Goal: Complete application form

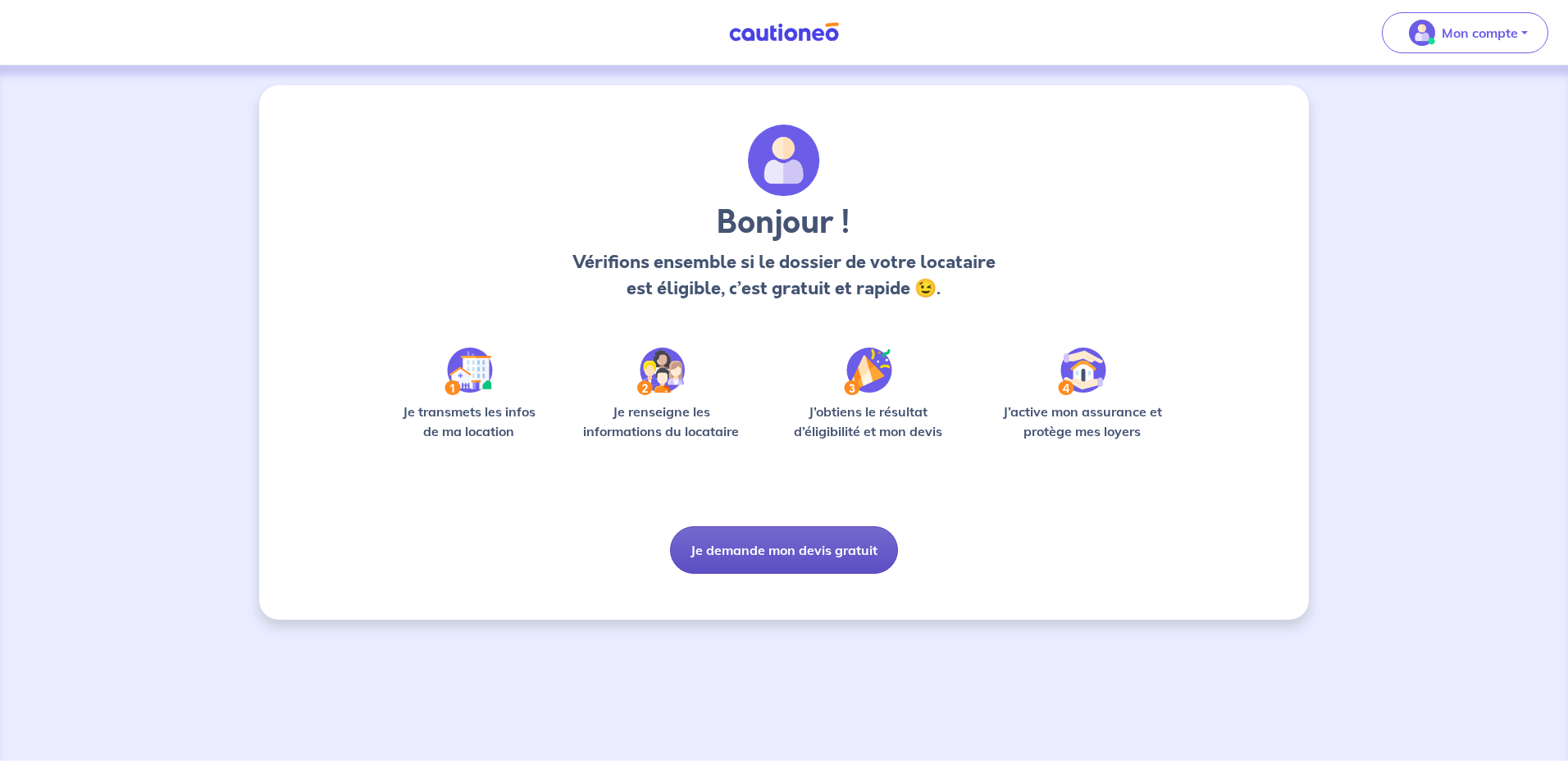
click at [773, 549] on button "Je demande mon devis gratuit" at bounding box center [784, 550] width 228 height 48
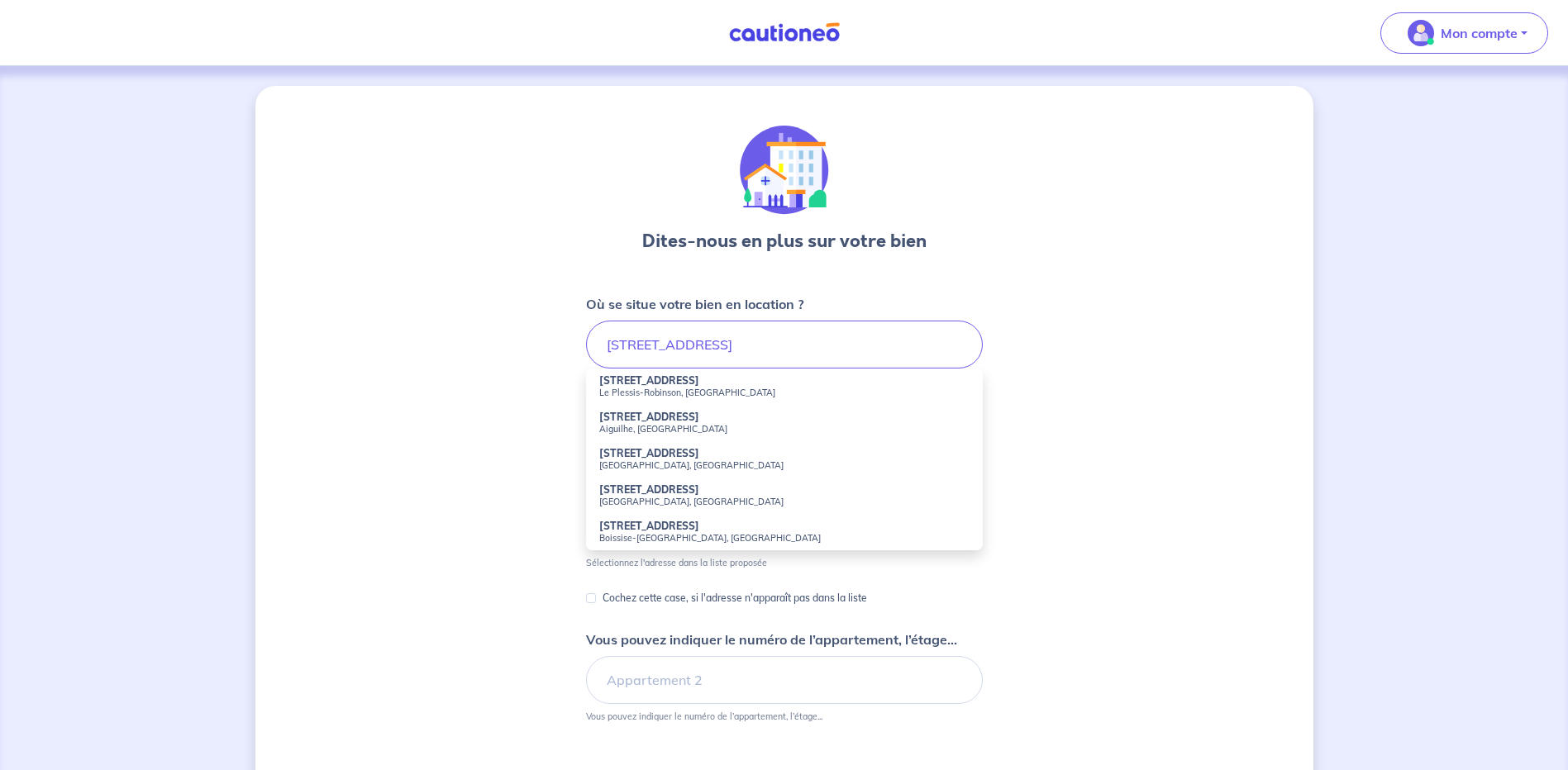
click at [666, 388] on small "Le Plessis-Robinson, [GEOGRAPHIC_DATA]" at bounding box center [784, 392] width 371 height 11
type input "[STREET_ADDRESS]"
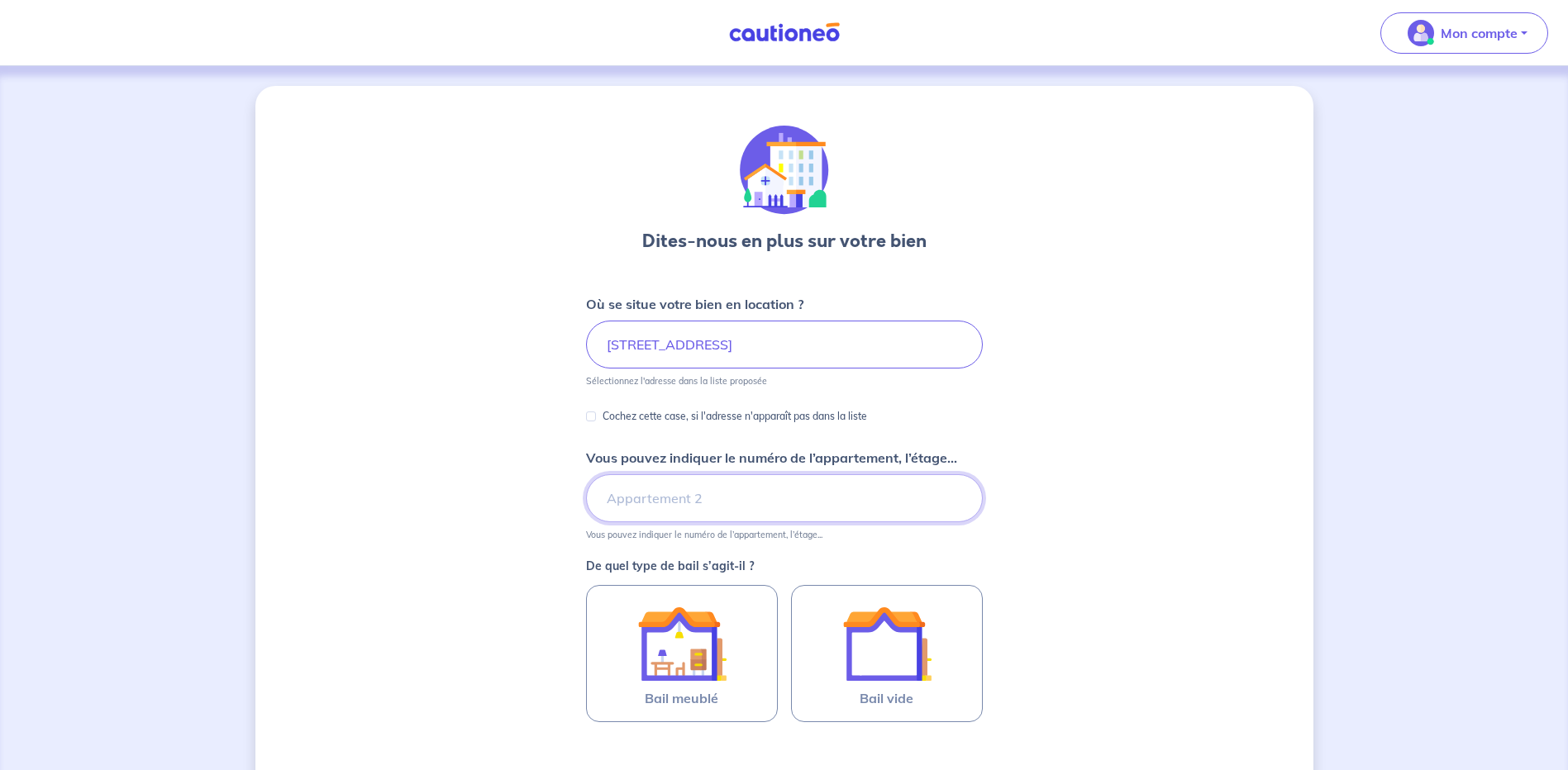
click at [711, 495] on input "Vous pouvez indiquer le numéro de l’appartement, l’étage..." at bounding box center [784, 498] width 397 height 48
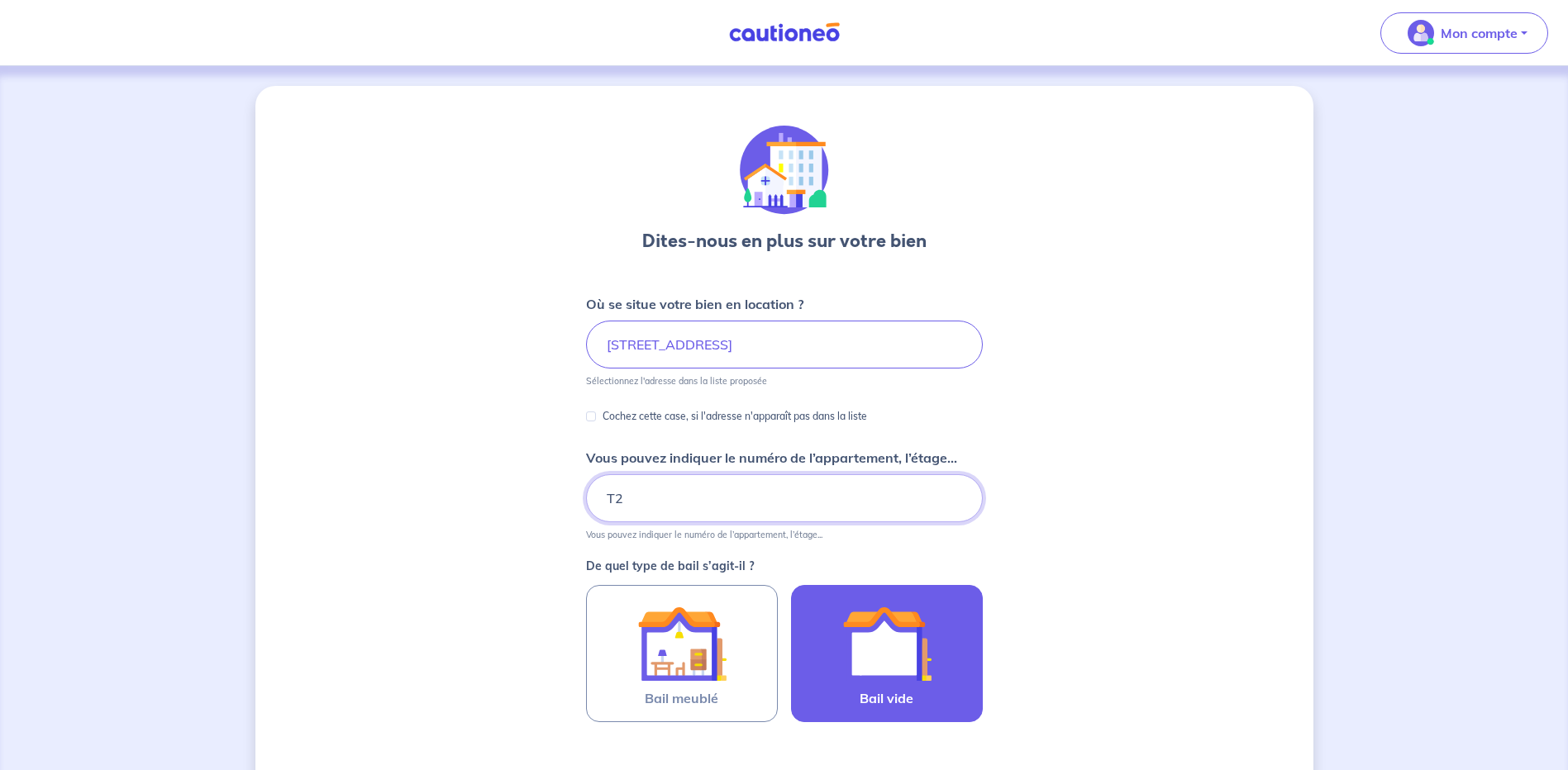
type input "T2"
click at [889, 622] on img at bounding box center [887, 644] width 89 height 89
click at [0, 0] on input "Bail vide" at bounding box center [0, 0] width 0 height 0
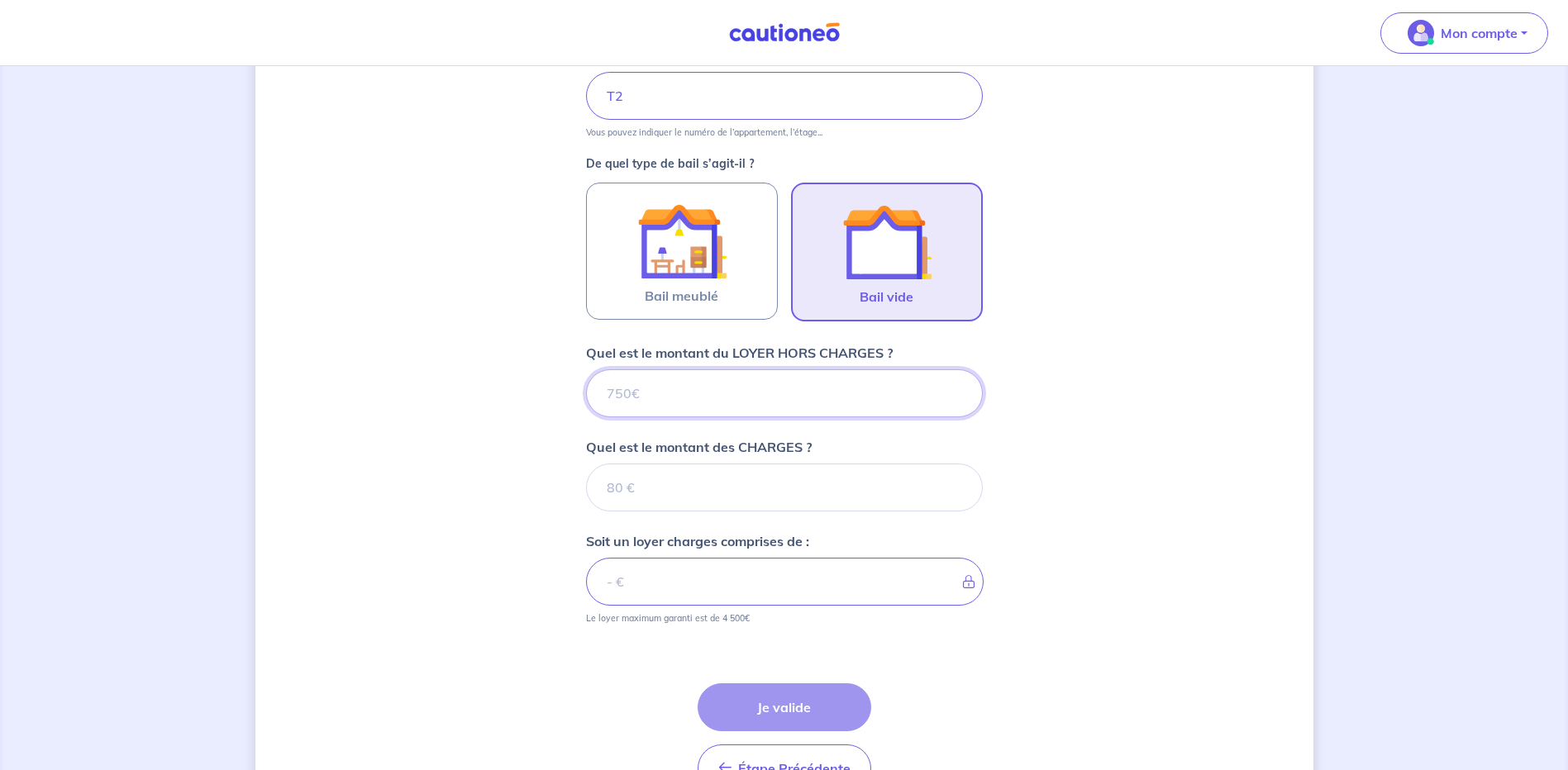
scroll to position [411, 0]
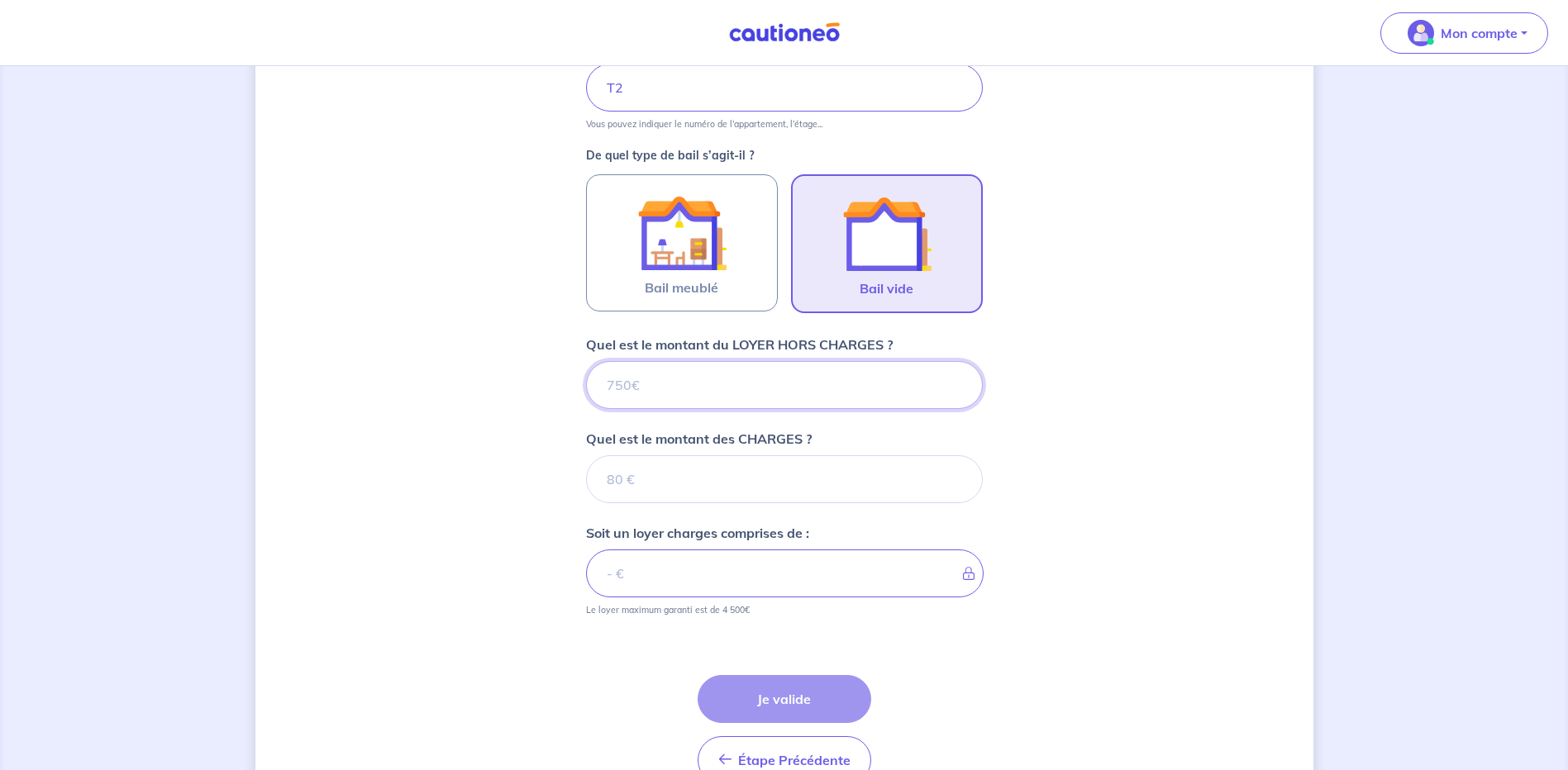
click at [719, 388] on input "Quel est le montant du LOYER HORS CHARGES ?" at bounding box center [784, 385] width 397 height 48
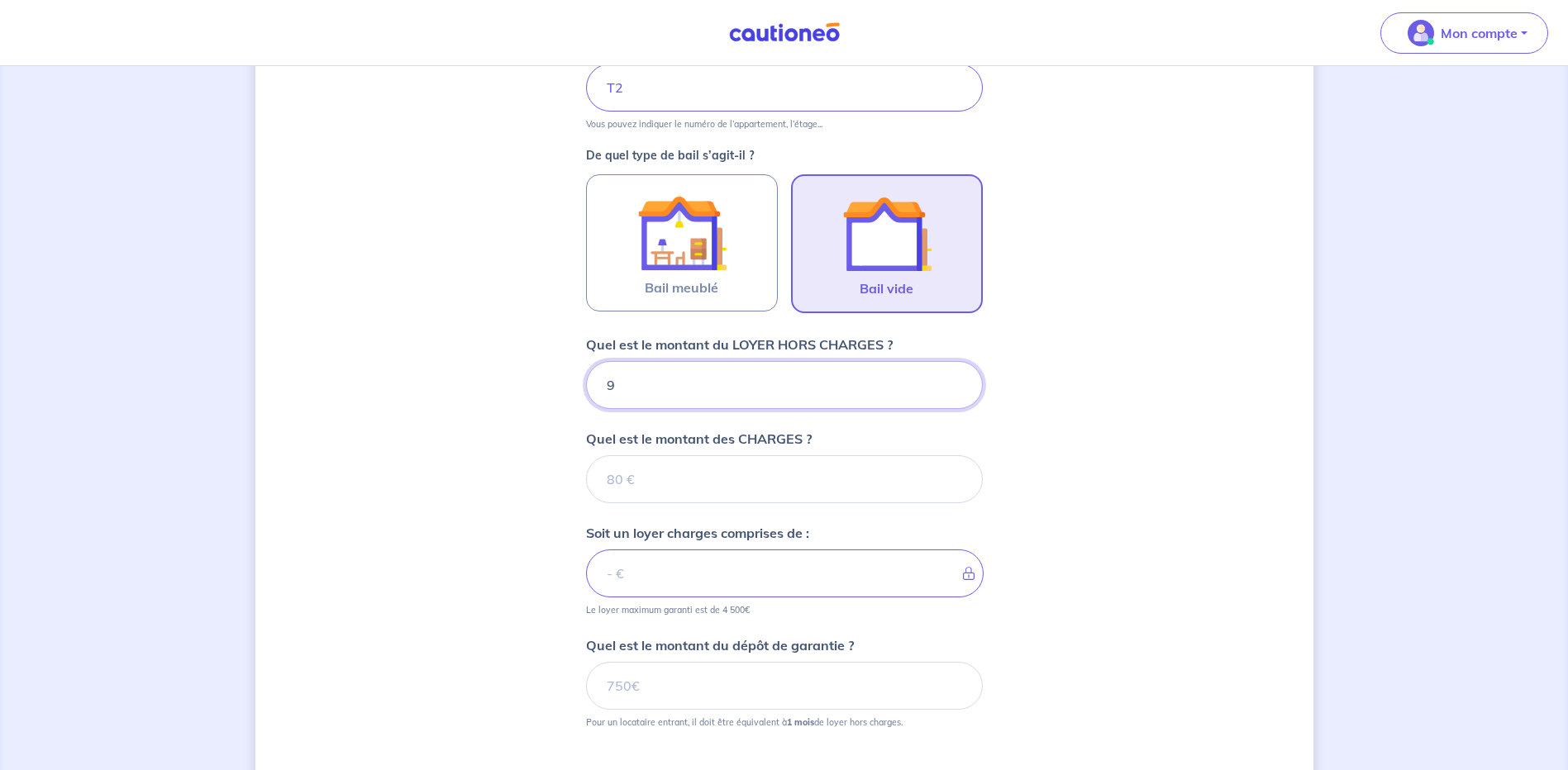
type input "99"
type input "999"
click at [700, 484] on input "Quel est le montant des CHARGES ?" at bounding box center [784, 479] width 397 height 48
type input "180"
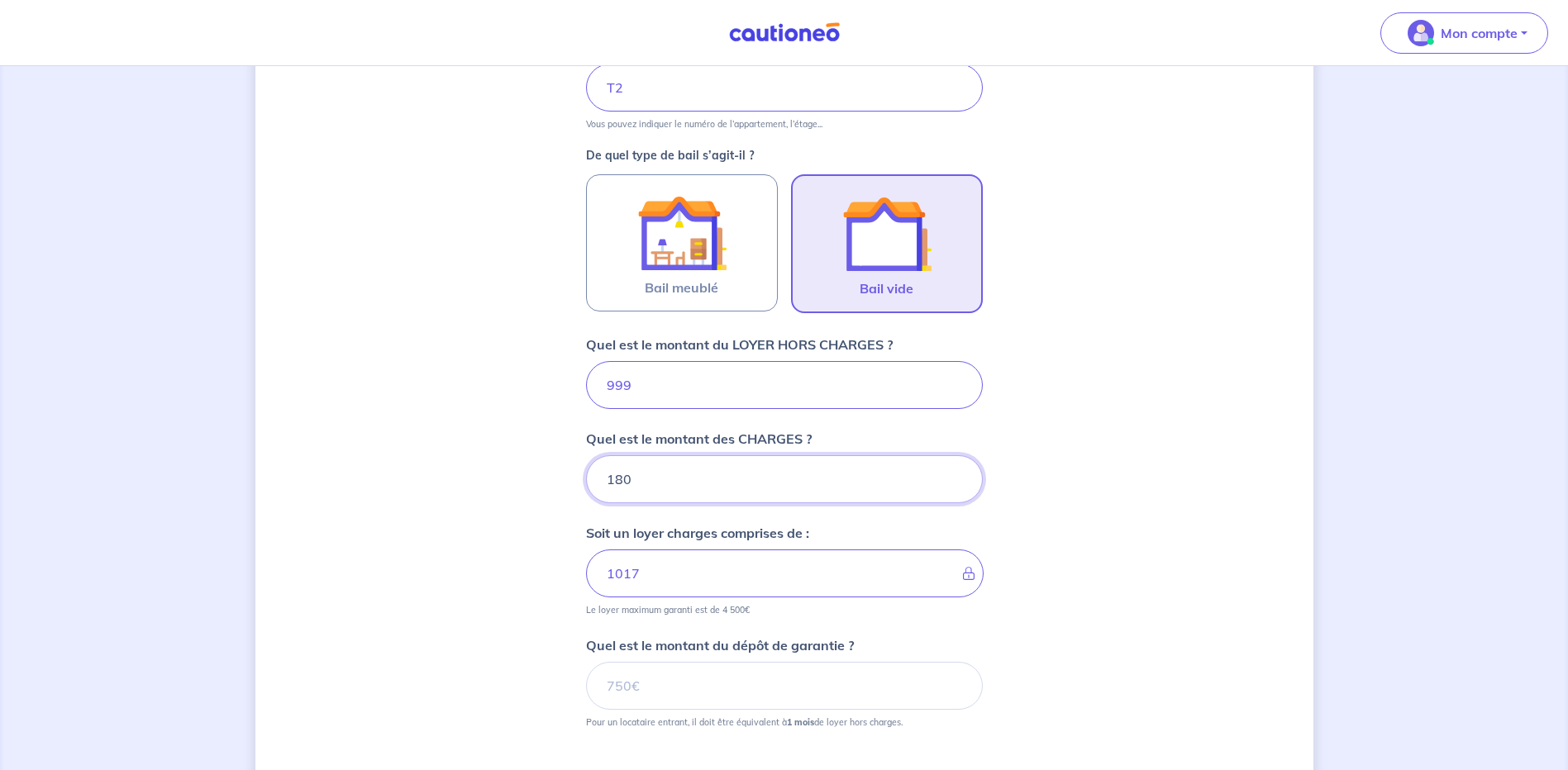
type input "1179"
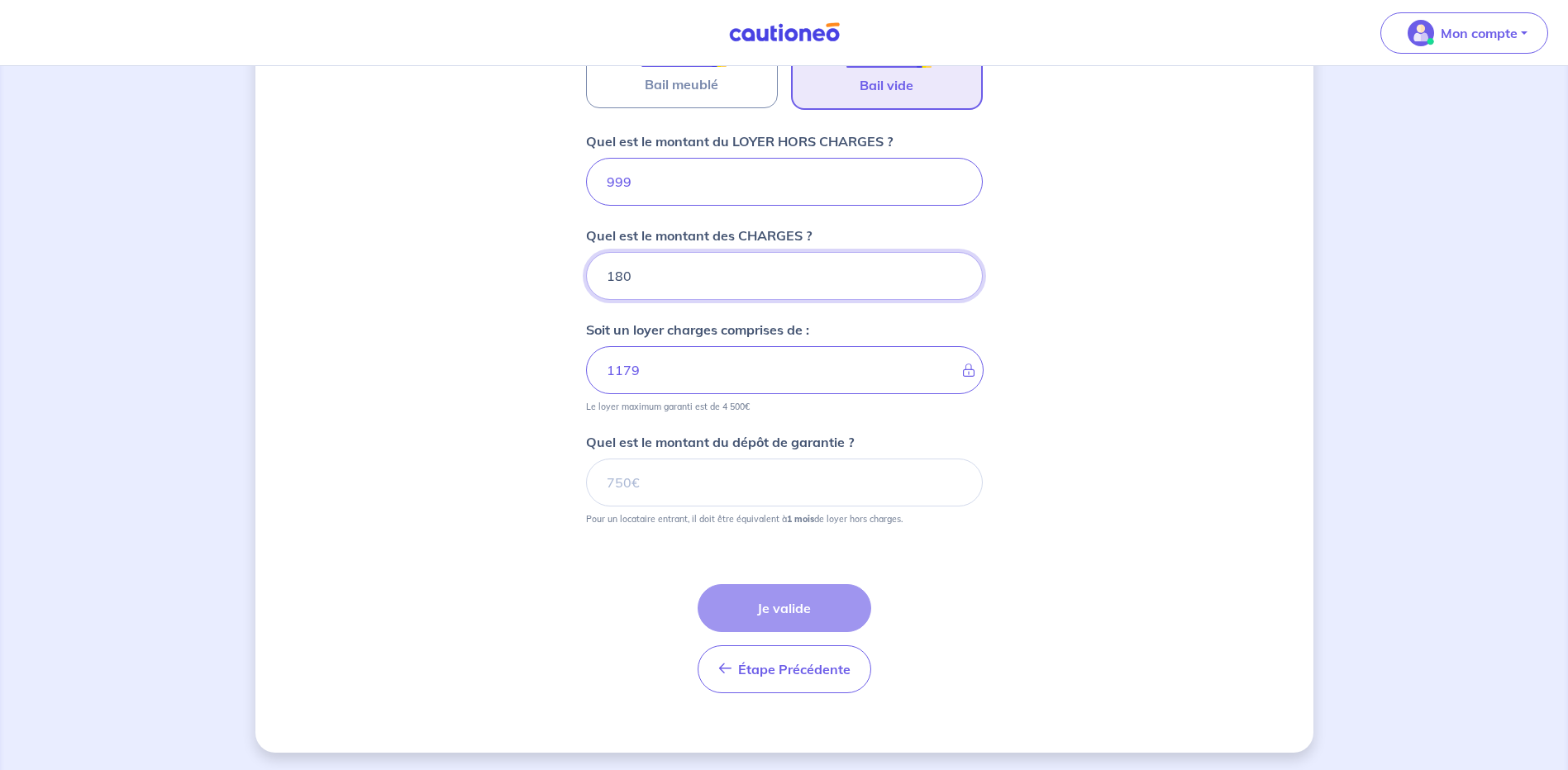
scroll to position [617, 0]
type input "180"
click at [663, 491] on input "Quel est le montant du dépôt de garantie ?" at bounding box center [784, 480] width 397 height 48
type input "999"
click at [803, 601] on button "Je valide" at bounding box center [784, 605] width 174 height 48
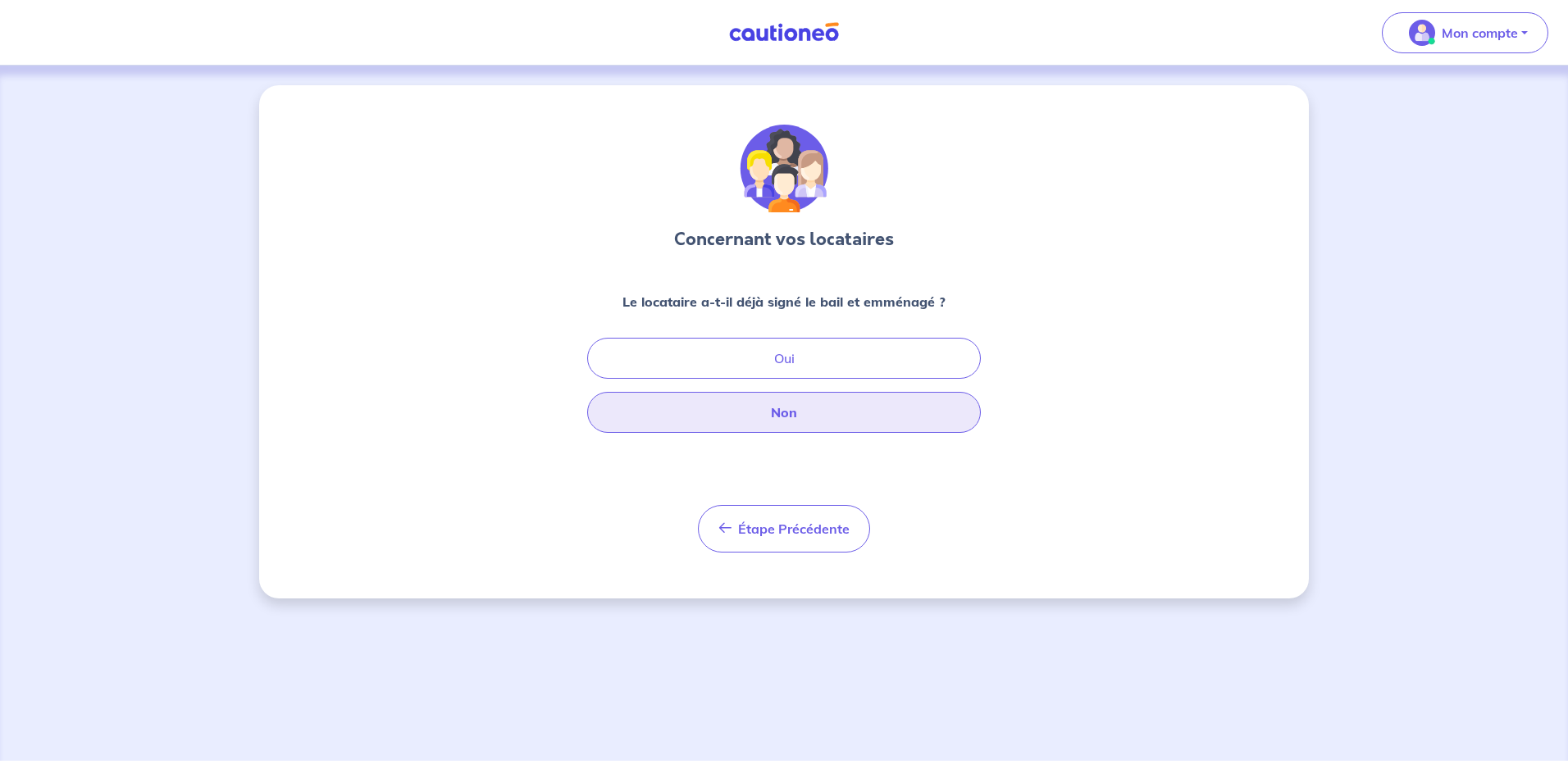
click at [784, 422] on button "Non" at bounding box center [784, 412] width 394 height 41
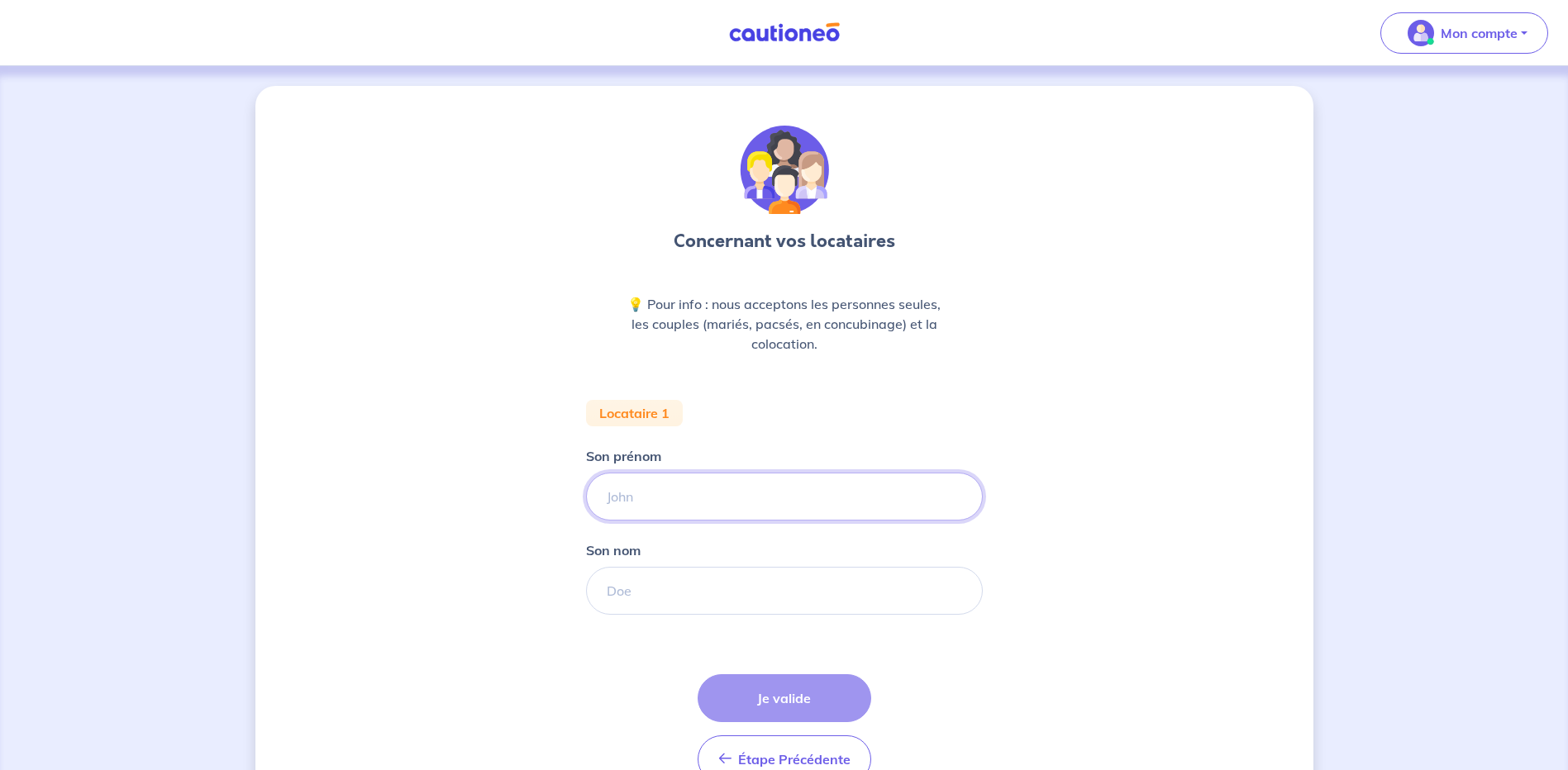
click at [660, 491] on input "Son prénom" at bounding box center [784, 497] width 397 height 48
type input "[PERSON_NAME]"
click at [656, 596] on input "Son nom" at bounding box center [784, 590] width 397 height 48
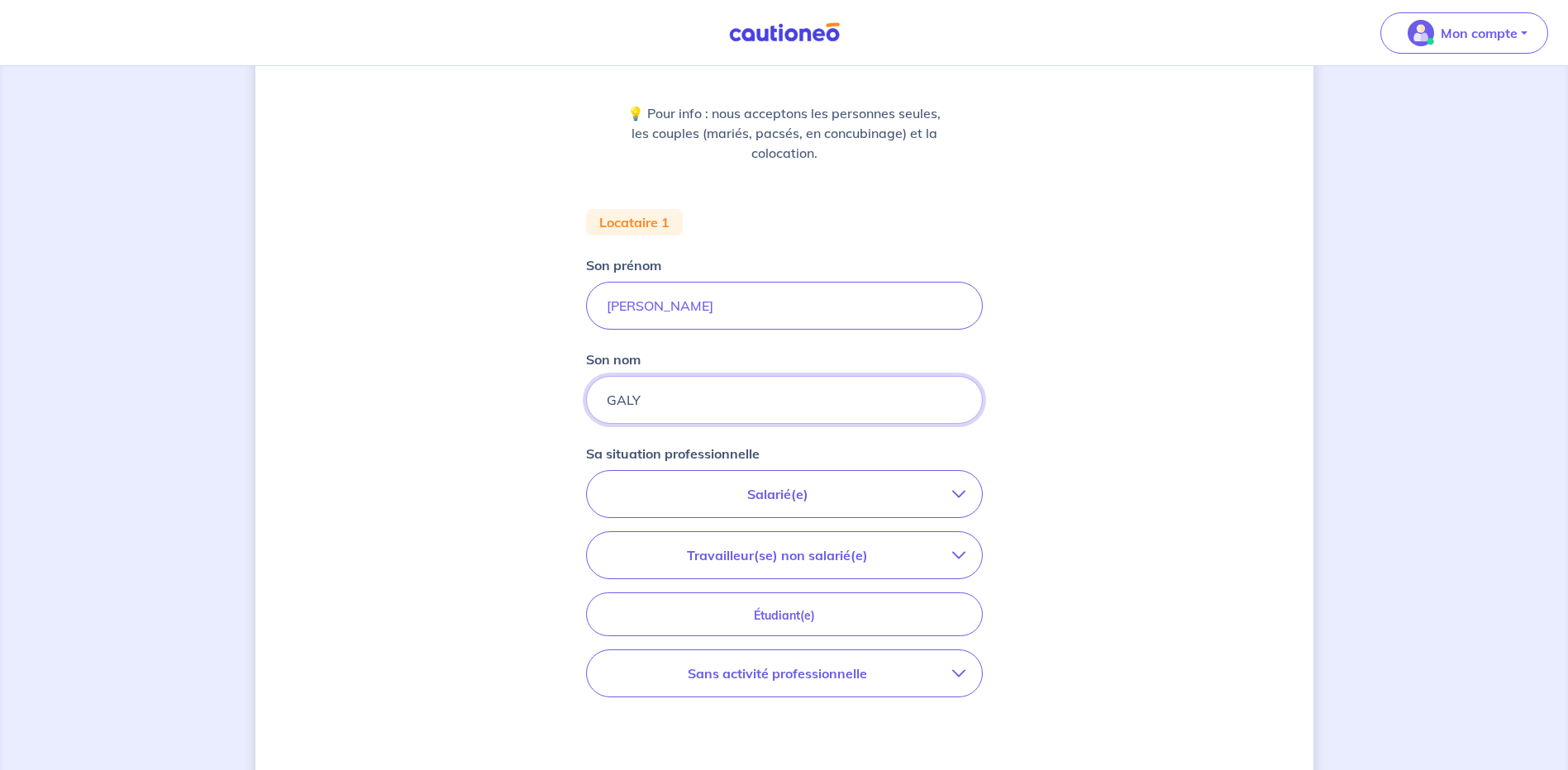
scroll to position [248, 0]
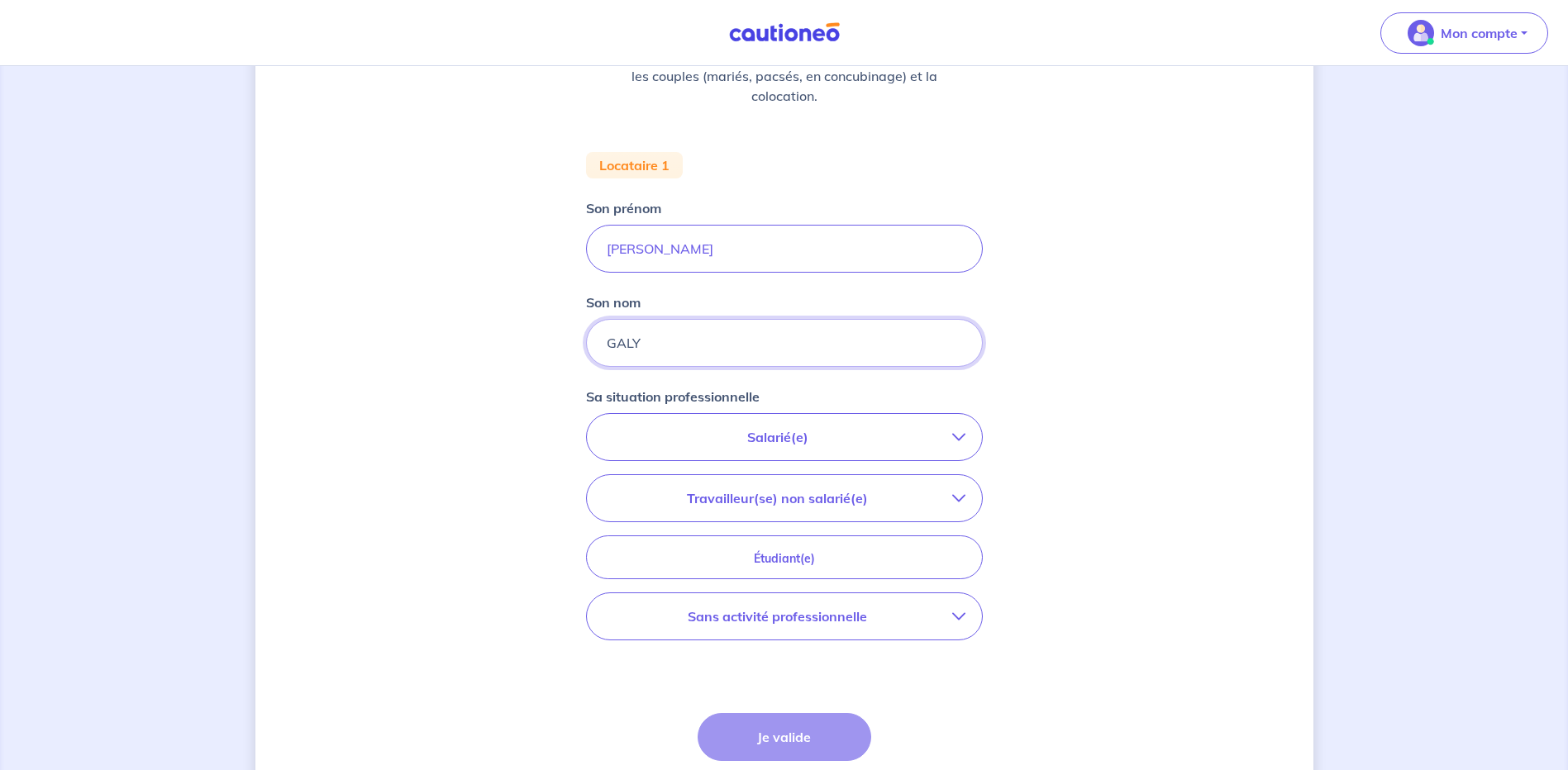
type input "GALY"
click at [796, 434] on p "Salarié(e)" at bounding box center [778, 437] width 349 height 20
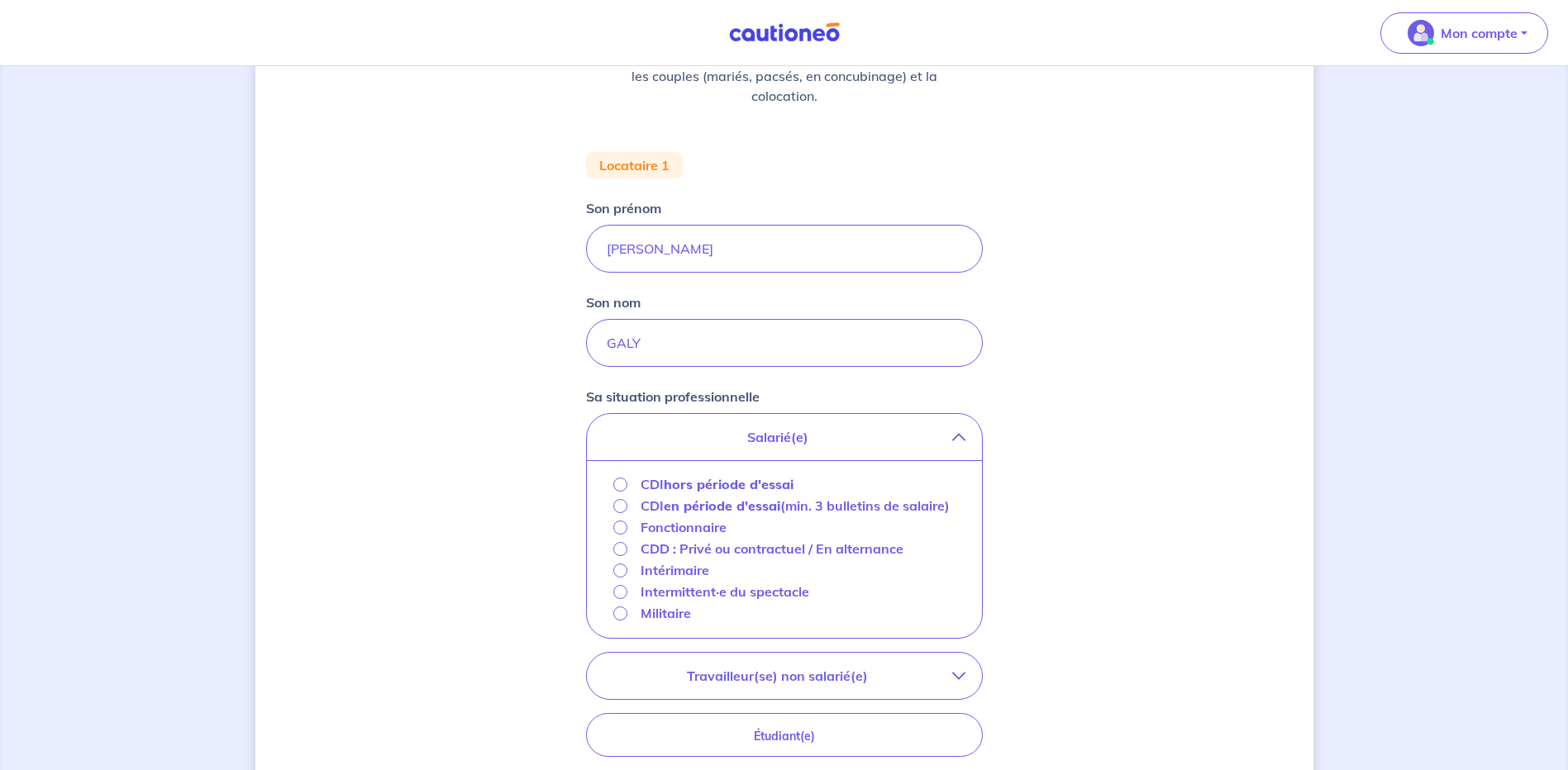
click at [677, 488] on strong "hors période d'essai" at bounding box center [728, 484] width 130 height 17
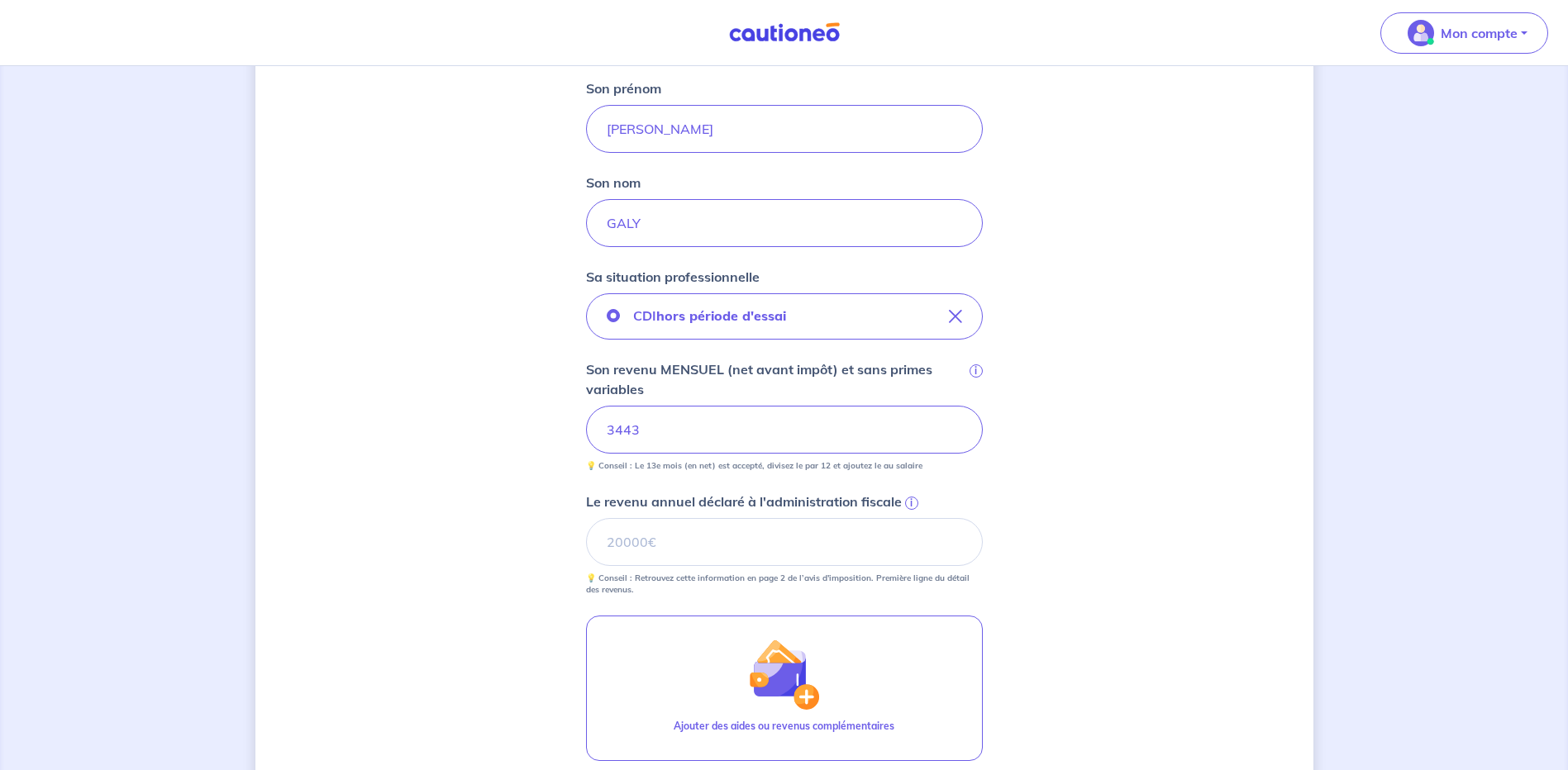
scroll to position [413, 0]
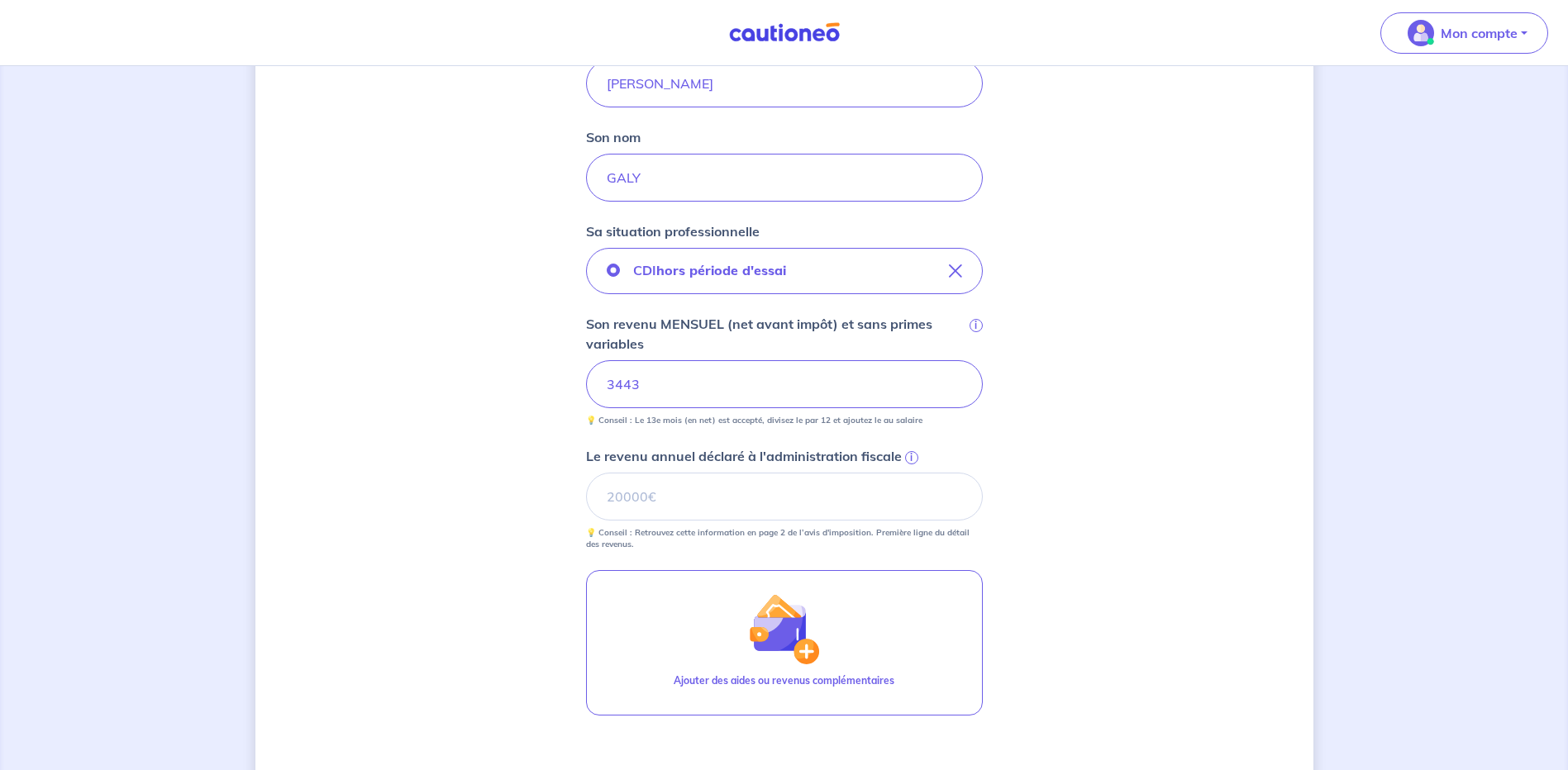
click at [907, 457] on span "i" at bounding box center [912, 457] width 13 height 13
click at [907, 473] on input "Le revenu annuel déclaré à l'administration fiscale i" at bounding box center [784, 497] width 397 height 48
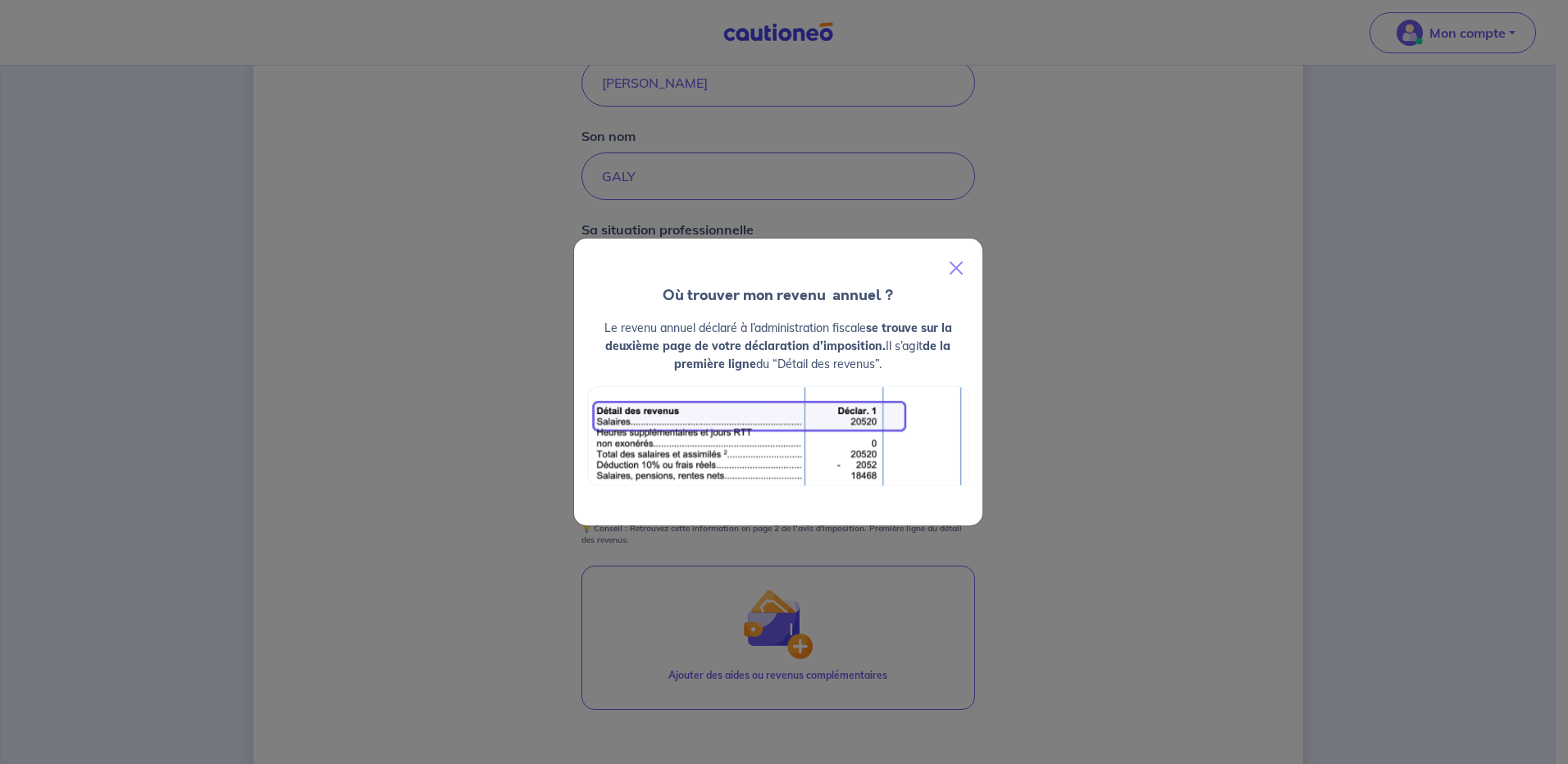
click at [1204, 414] on div "Où trouver mon revenu  annuel ? Le revenu annuel déclaré à l’administration fis…" at bounding box center [784, 382] width 1568 height 764
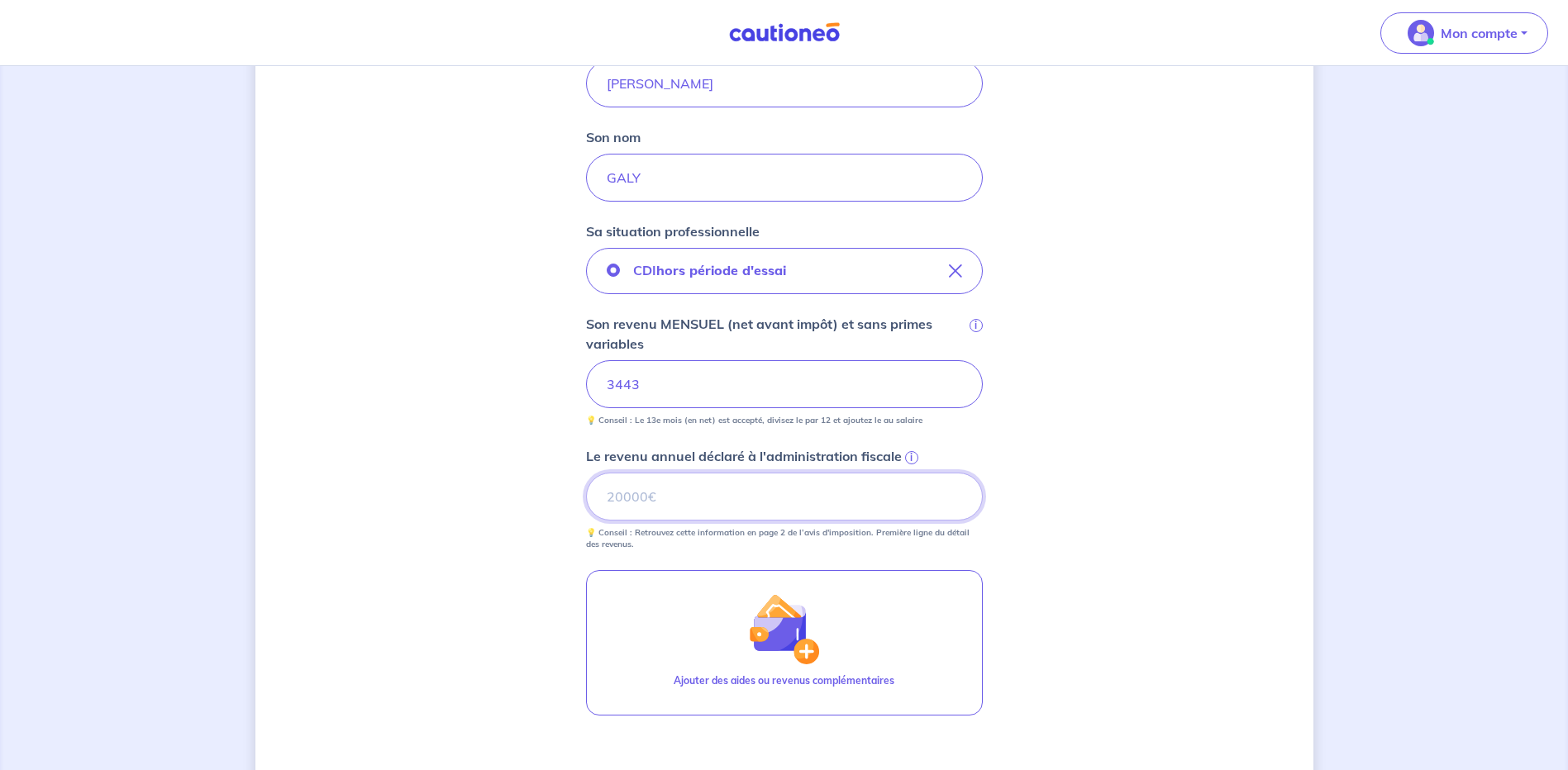
click at [641, 498] on input "Le revenu annuel déclaré à l'administration fiscale i" at bounding box center [784, 497] width 397 height 48
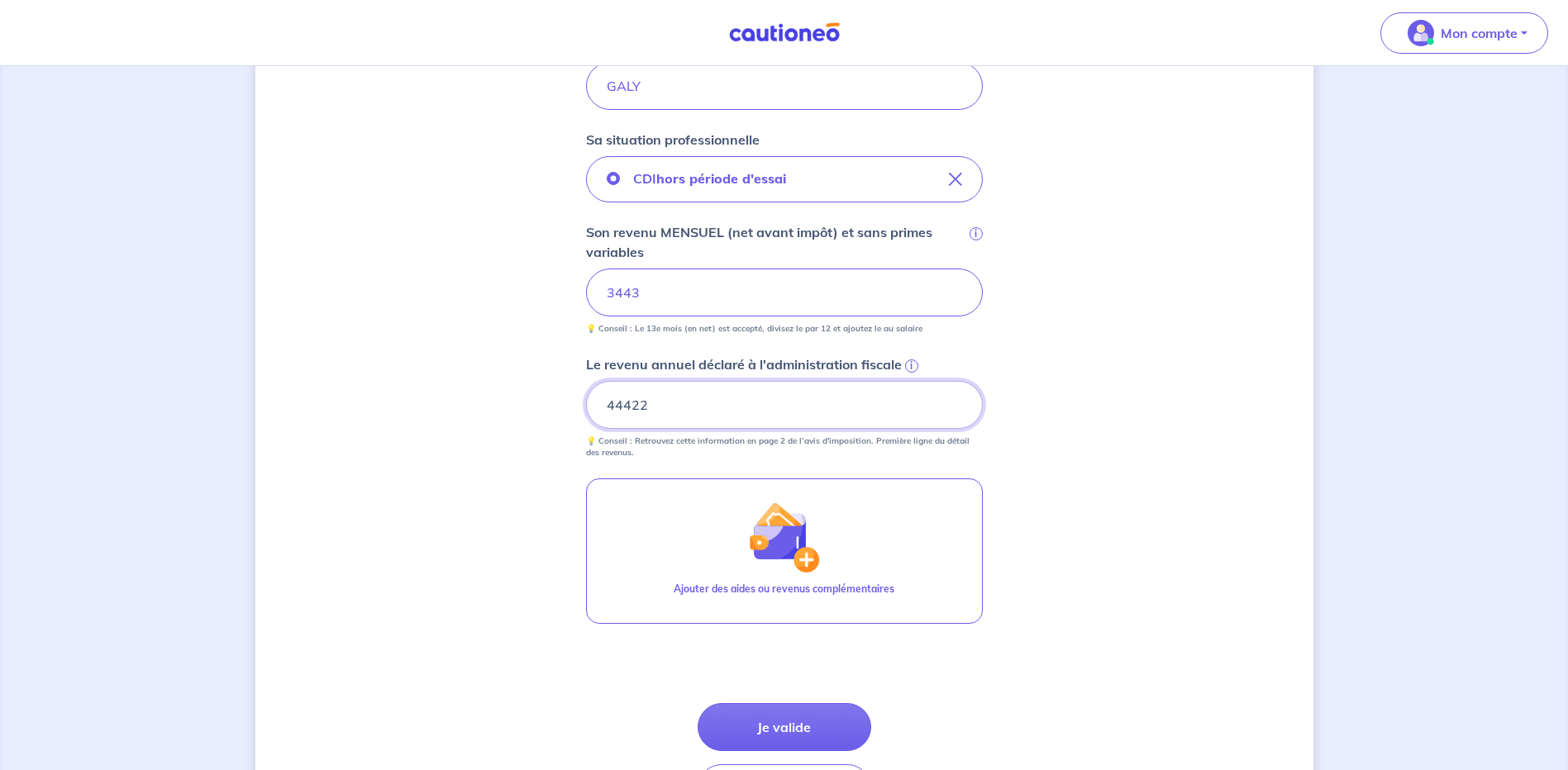
scroll to position [626, 0]
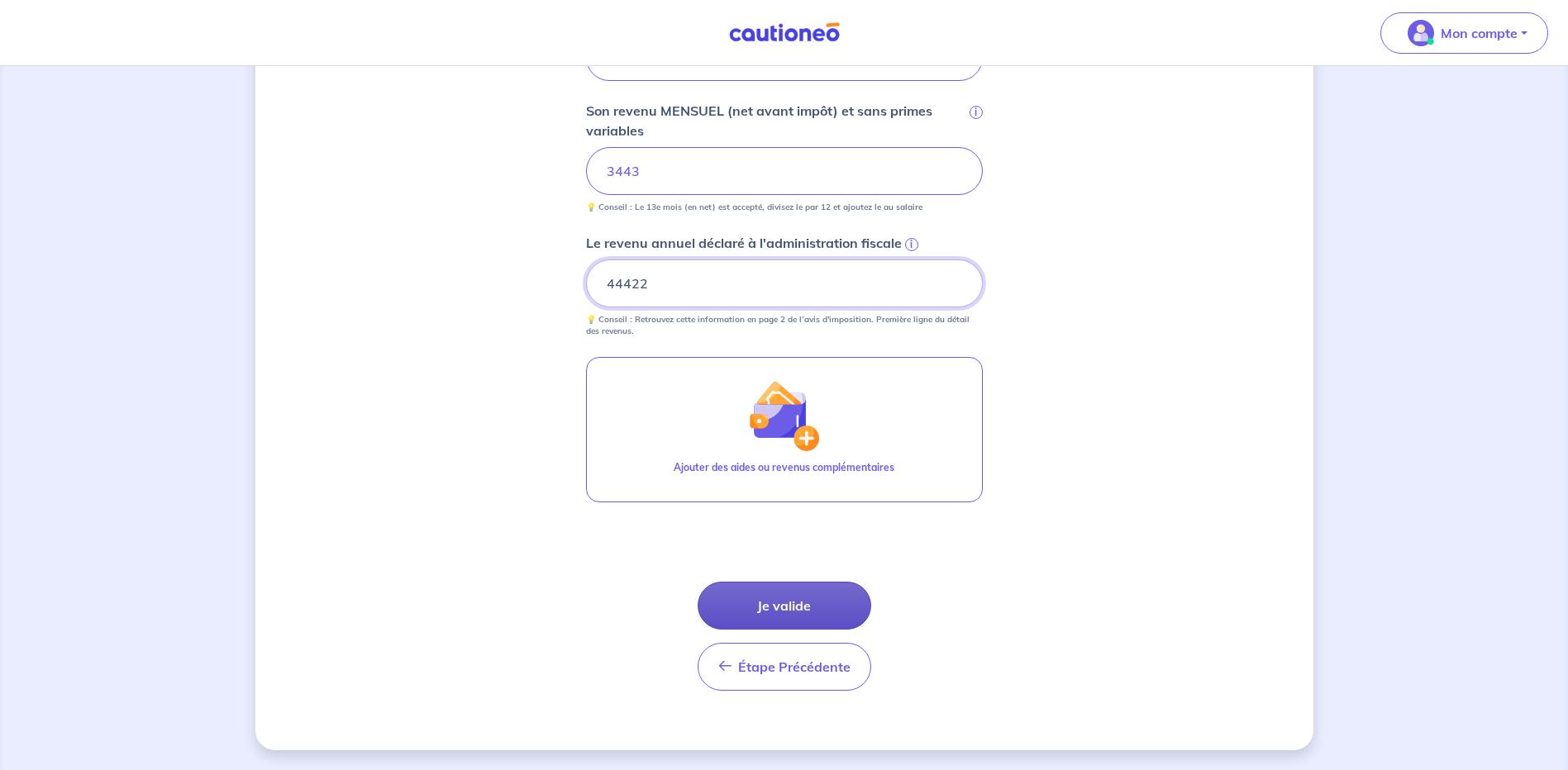
type input "44422"
click at [805, 600] on button "Je valide" at bounding box center [784, 605] width 174 height 48
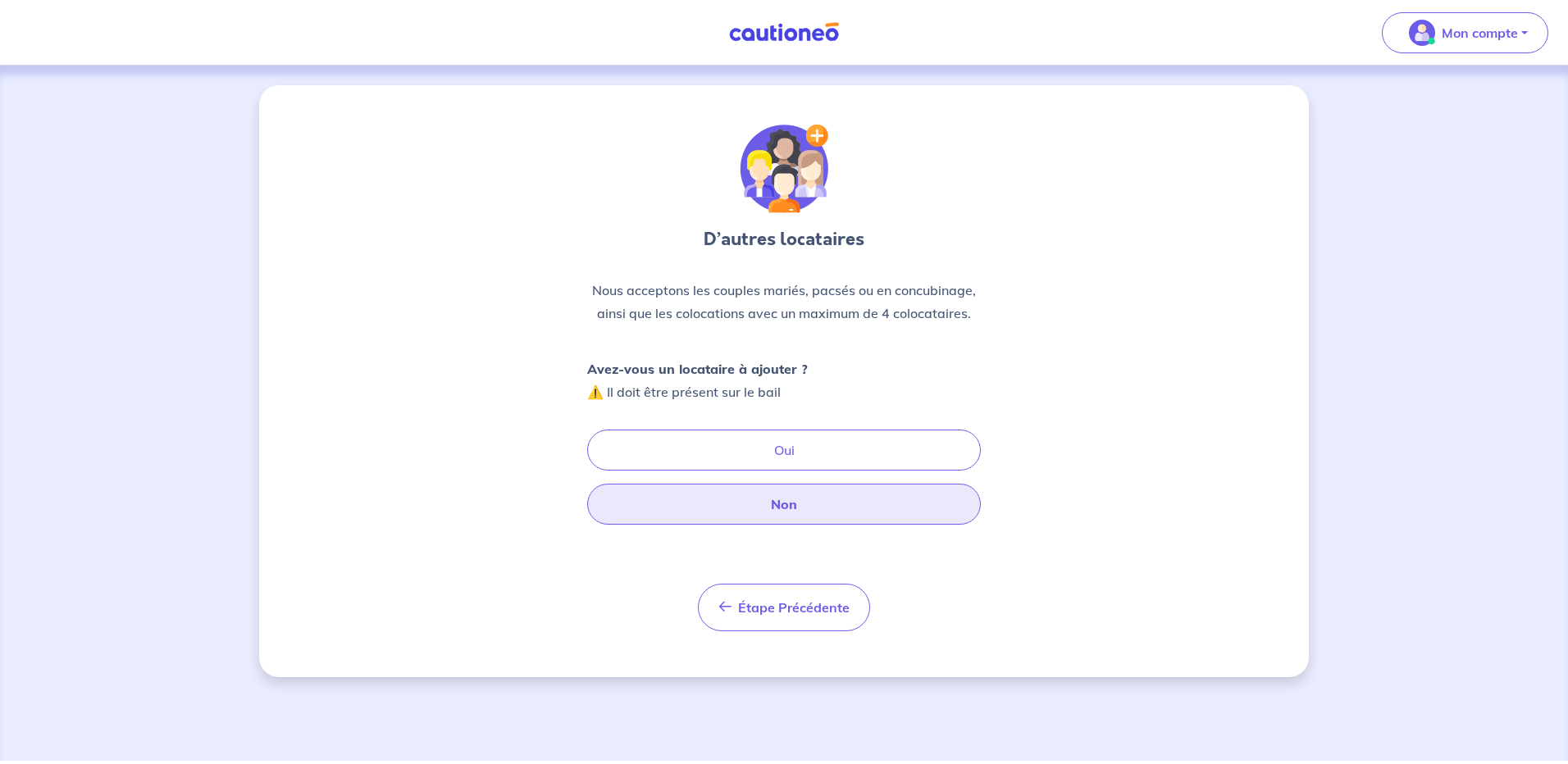
click at [802, 498] on button "Non" at bounding box center [784, 504] width 394 height 41
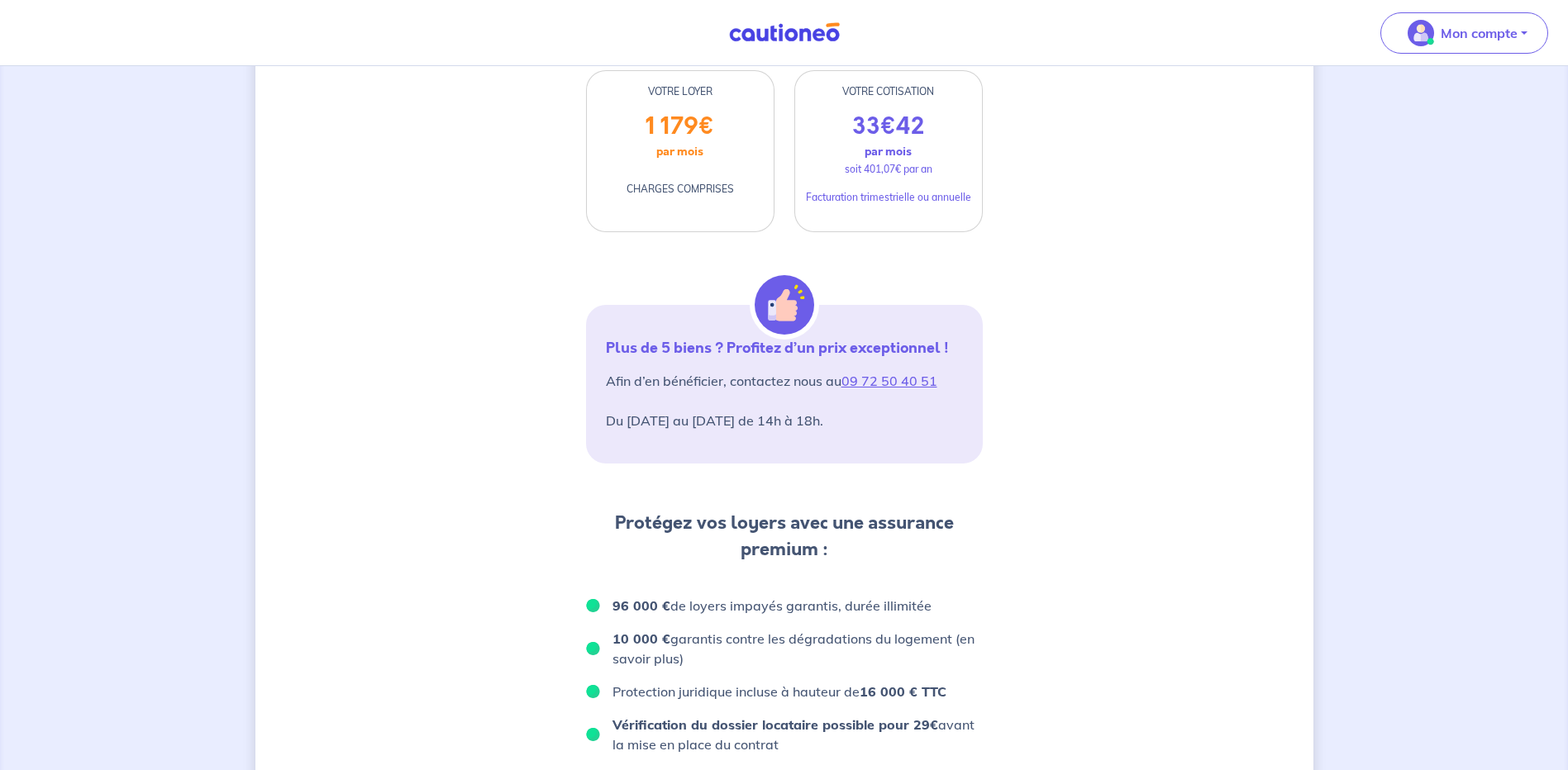
scroll to position [413, 0]
